Goal: Task Accomplishment & Management: Manage account settings

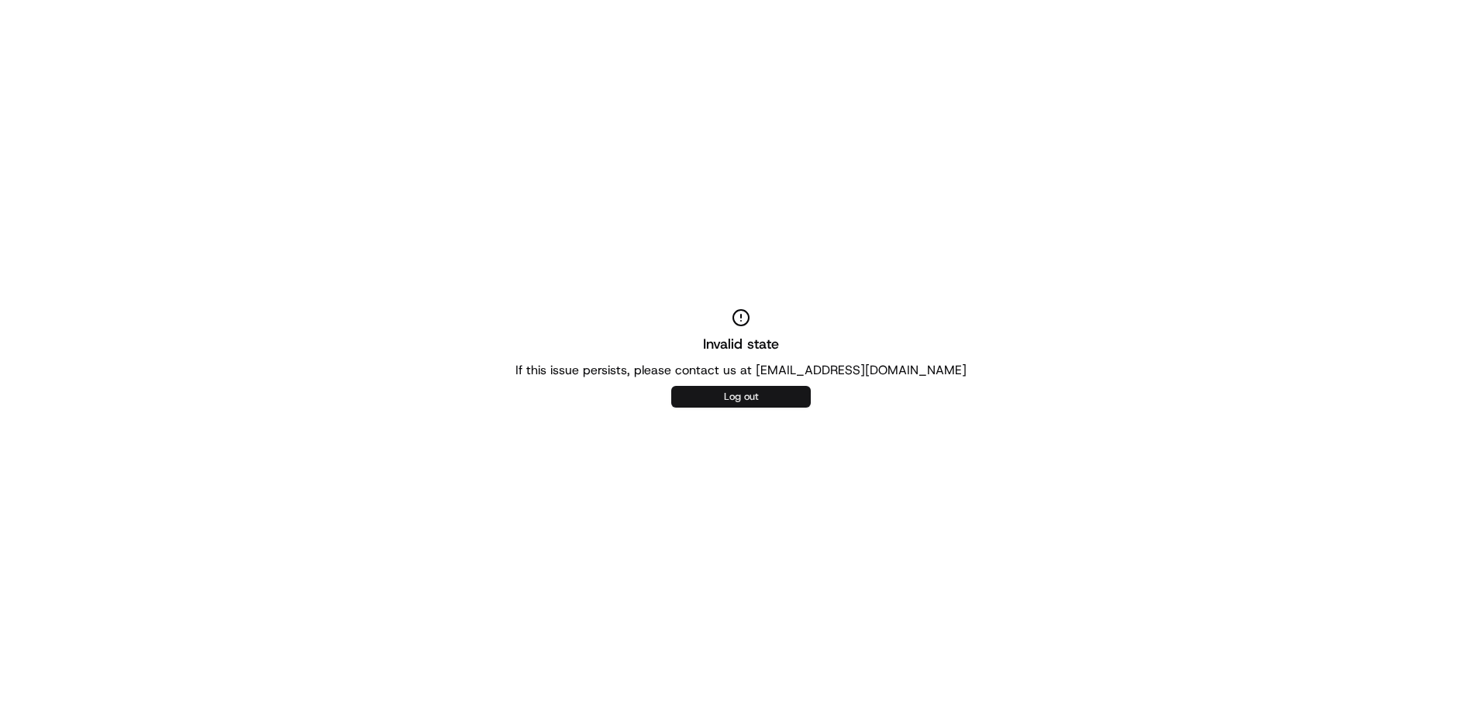
click at [756, 391] on button "Log out" at bounding box center [740, 397] width 139 height 22
